Goal: Information Seeking & Learning: Learn about a topic

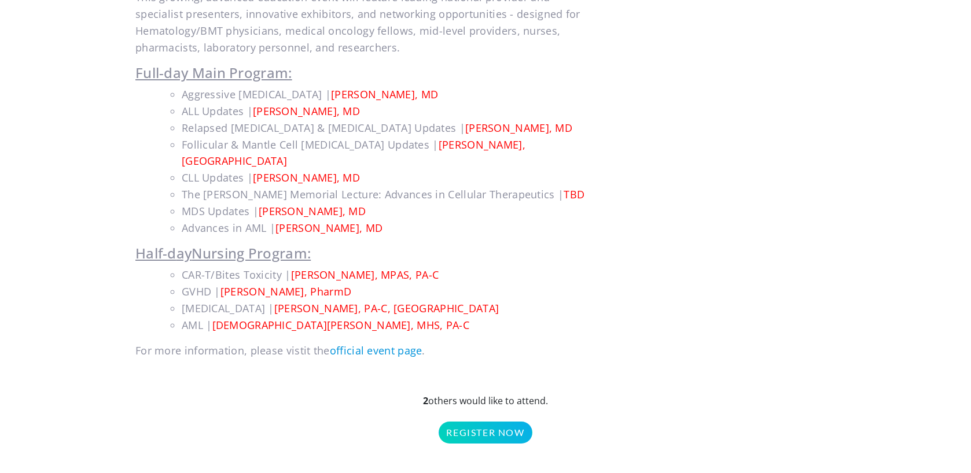
scroll to position [612, 0]
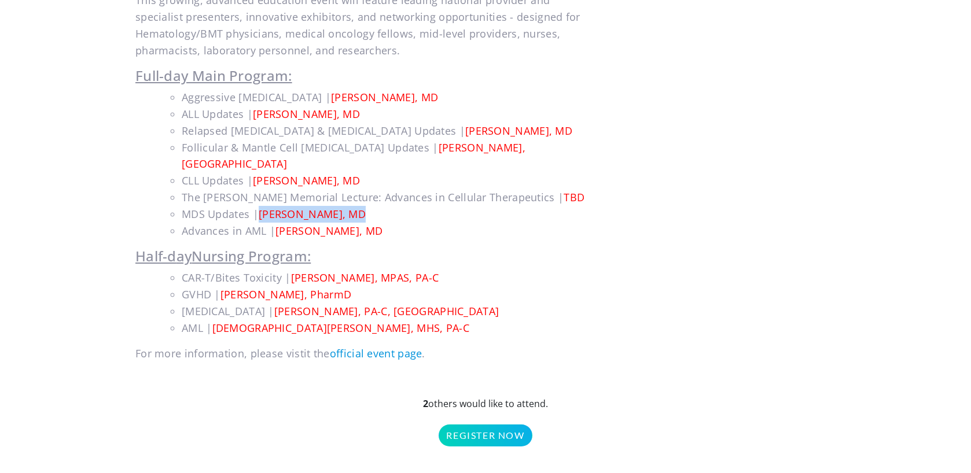
drag, startPoint x: 260, startPoint y: 197, endPoint x: 370, endPoint y: 196, distance: 110.5
click at [370, 206] on div "MDS Updates | [PERSON_NAME], MD" at bounding box center [389, 214] width 415 height 17
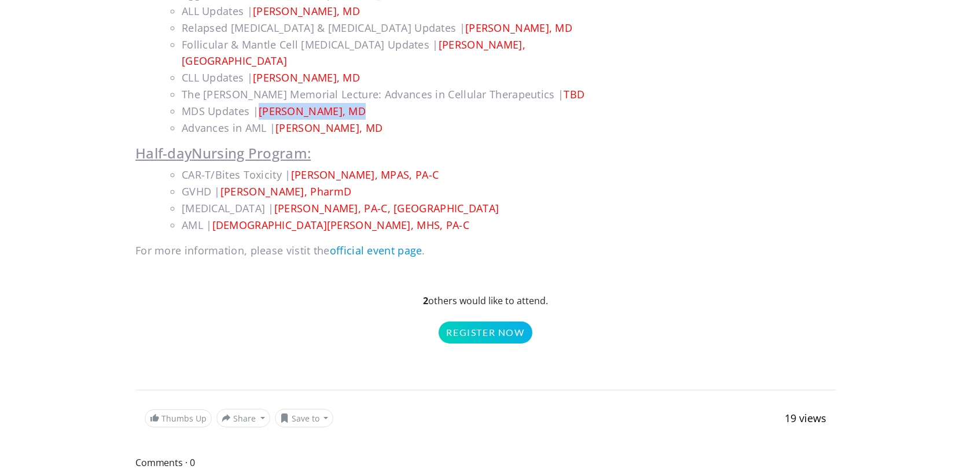
scroll to position [716, 0]
copy span "[PERSON_NAME], MD"
click at [276, 119] on div "Advances in AML | [PERSON_NAME], MD" at bounding box center [389, 127] width 415 height 17
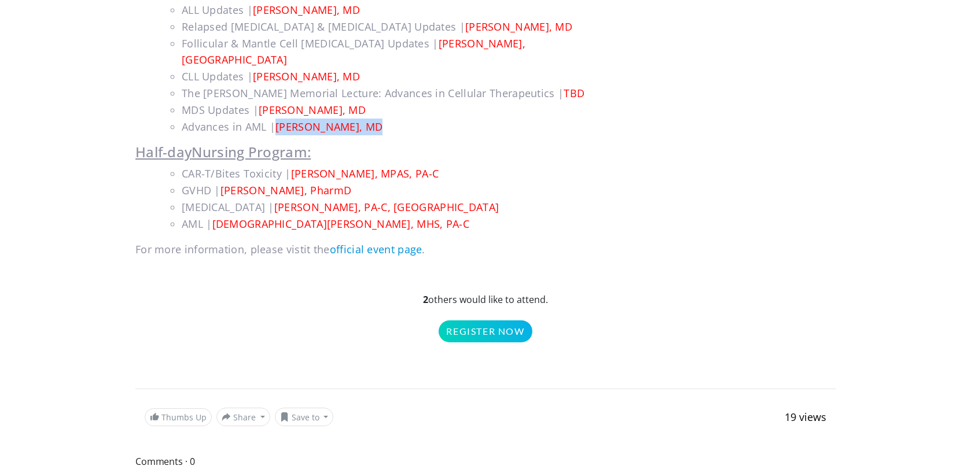
drag, startPoint x: 276, startPoint y: 110, endPoint x: 458, endPoint y: 110, distance: 181.6
click at [458, 119] on div "Advances in AML | [PERSON_NAME], MD" at bounding box center [389, 127] width 415 height 17
copy div "[PERSON_NAME], MD"
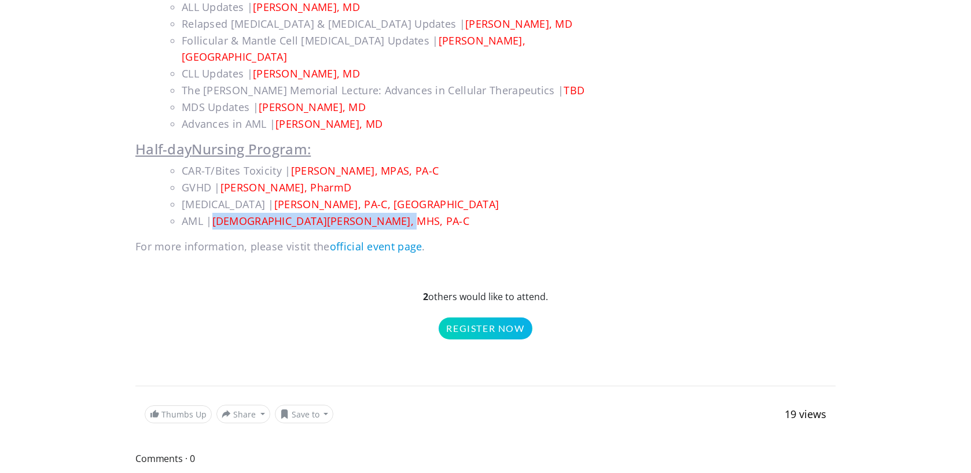
drag, startPoint x: 215, startPoint y: 206, endPoint x: 408, endPoint y: 203, distance: 193.2
click at [408, 213] on div "AML | [DEMOGRAPHIC_DATA][PERSON_NAME], MHS, PA-C" at bounding box center [389, 221] width 415 height 17
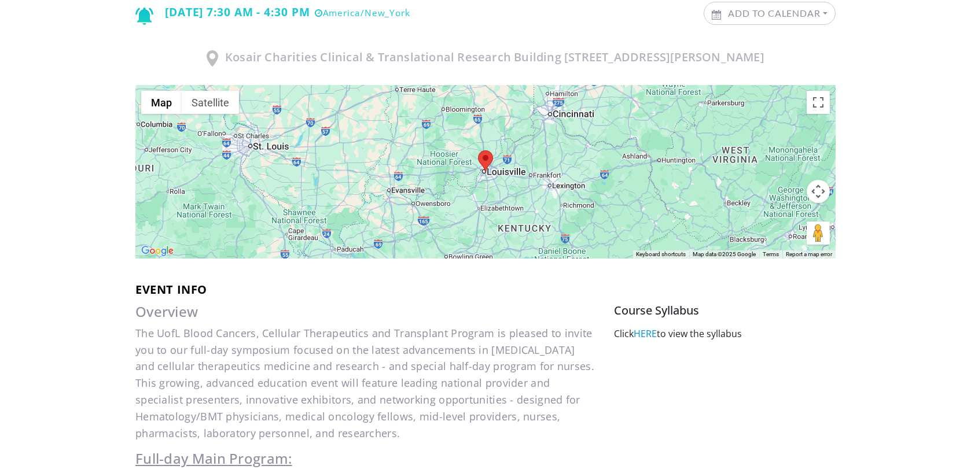
scroll to position [0, 0]
